Goal: Communication & Community: Participate in discussion

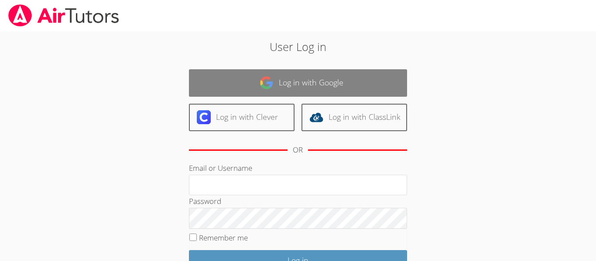
click at [389, 78] on link "Log in with Google" at bounding box center [298, 82] width 218 height 27
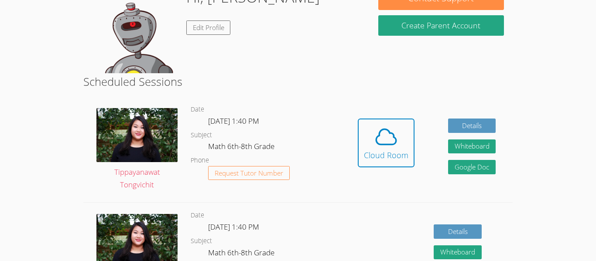
scroll to position [156, 0]
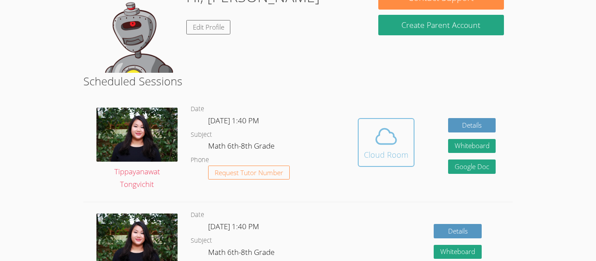
click at [397, 146] on icon at bounding box center [386, 136] width 24 height 24
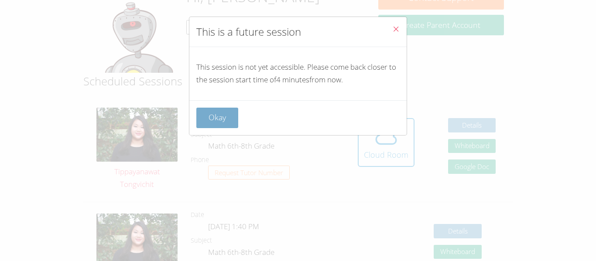
click at [216, 108] on button "Okay" at bounding box center [217, 118] width 42 height 21
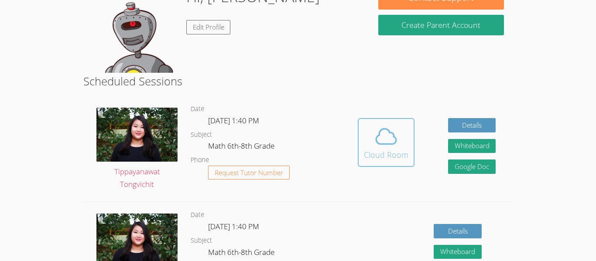
click at [406, 149] on div "Cloud Room" at bounding box center [386, 155] width 45 height 12
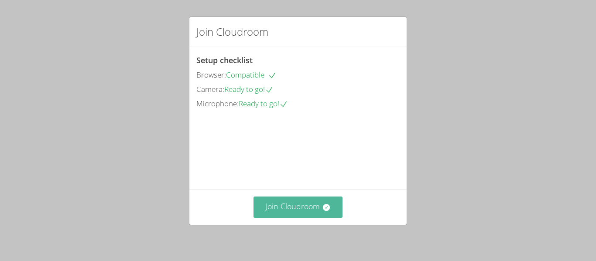
click at [308, 210] on button "Join Cloudroom" at bounding box center [297, 207] width 89 height 21
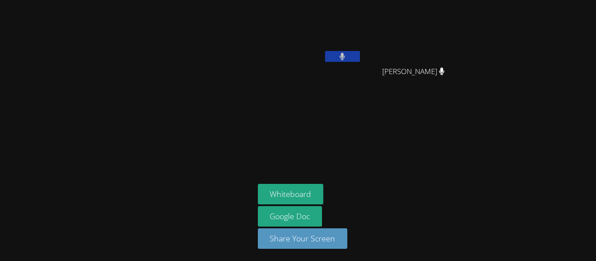
click at [342, 61] on button at bounding box center [342, 56] width 35 height 11
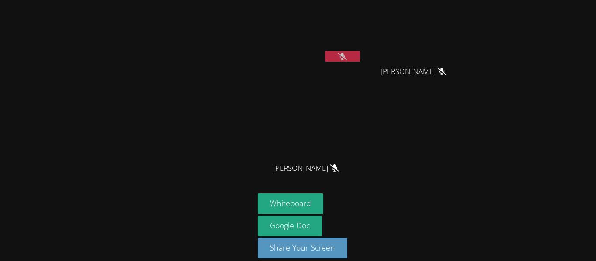
click at [380, 141] on div "[PERSON_NAME] [PERSON_NAME] [PERSON_NAME] [PERSON_NAME] [PERSON_NAME] [PERSON_N…" at bounding box center [363, 98] width 211 height 190
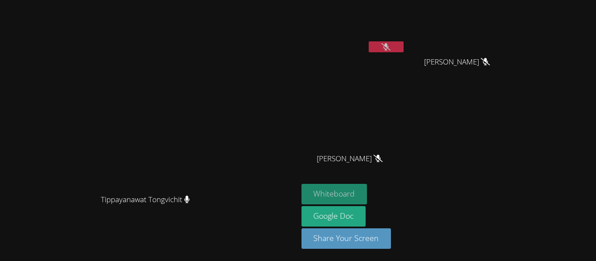
click at [367, 191] on button "Whiteboard" at bounding box center [334, 194] width 66 height 21
click at [404, 51] on button at bounding box center [386, 46] width 35 height 11
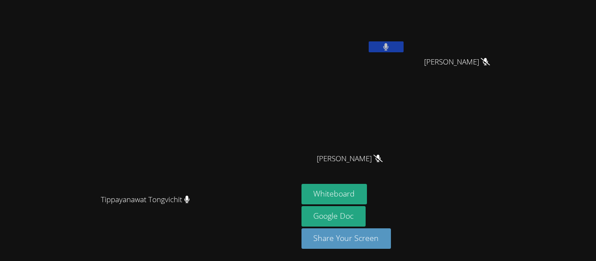
click at [404, 51] on button at bounding box center [386, 46] width 35 height 11
